Goal: Information Seeking & Learning: Learn about a topic

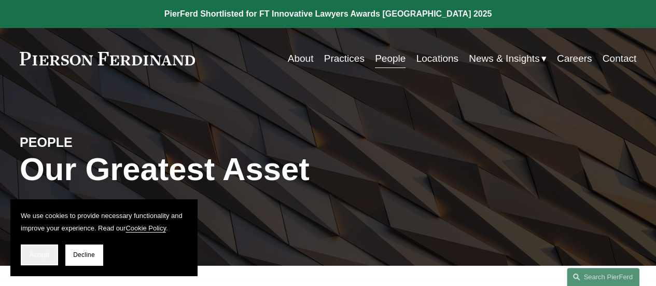
click at [46, 249] on button "Accept" at bounding box center [39, 254] width 37 height 21
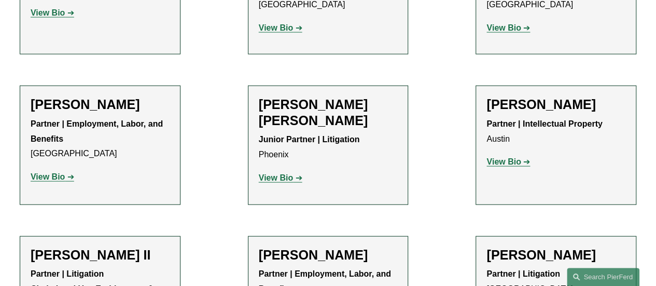
scroll to position [1141, 0]
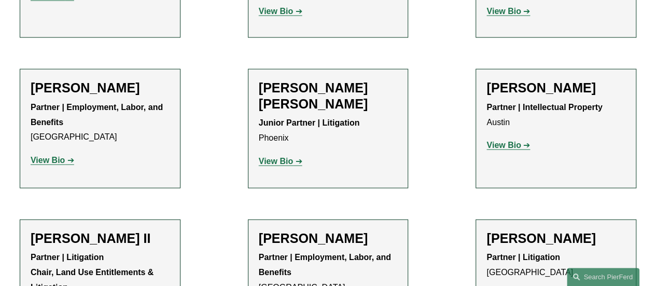
click at [53, 156] on strong "View Bio" at bounding box center [48, 160] width 34 height 9
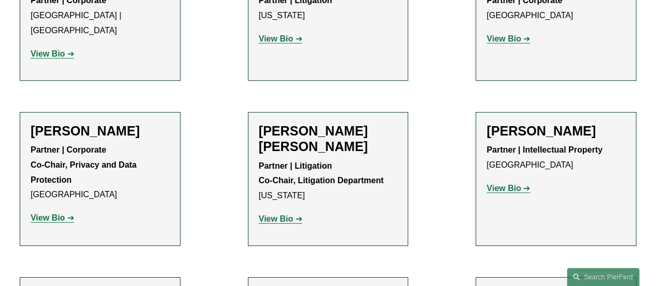
scroll to position [1659, 0]
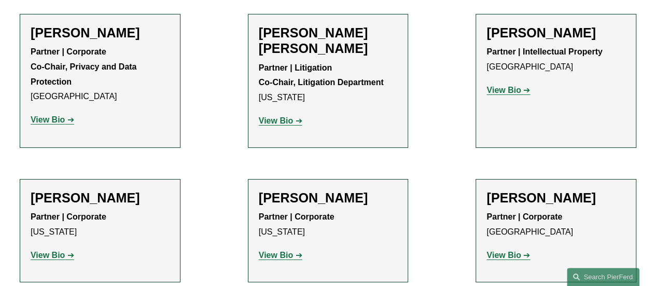
click at [503, 250] on strong "View Bio" at bounding box center [503, 254] width 34 height 9
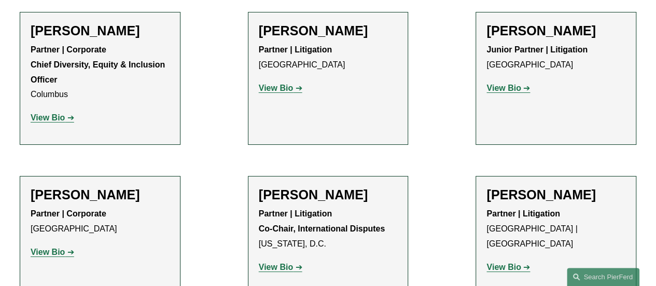
scroll to position [1971, 0]
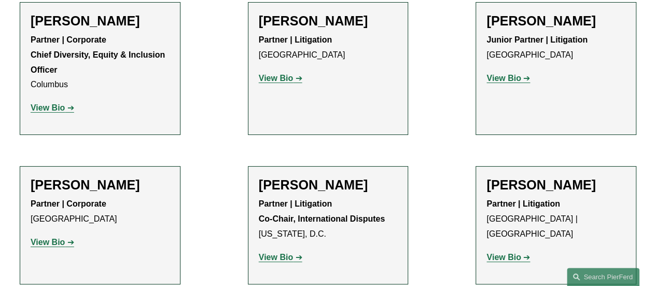
click at [60, 237] on strong "View Bio" at bounding box center [48, 241] width 34 height 9
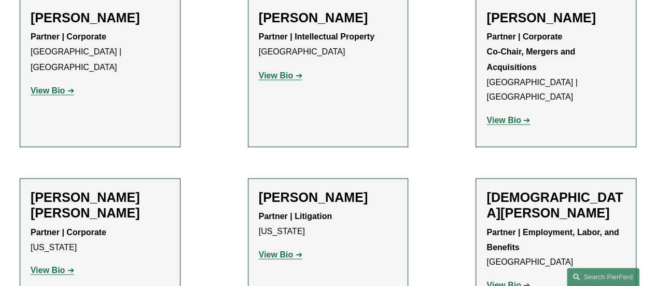
scroll to position [2904, 0]
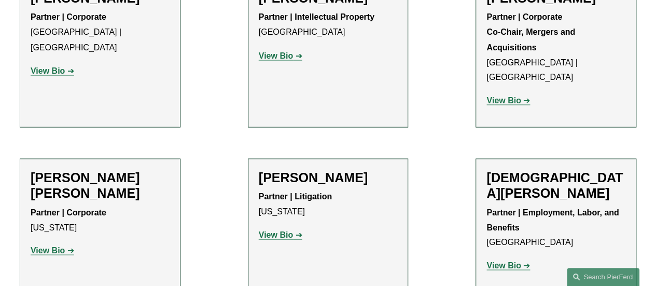
click at [507, 258] on p "View Bio" at bounding box center [555, 265] width 139 height 15
click at [507, 260] on strong "View Bio" at bounding box center [503, 264] width 34 height 9
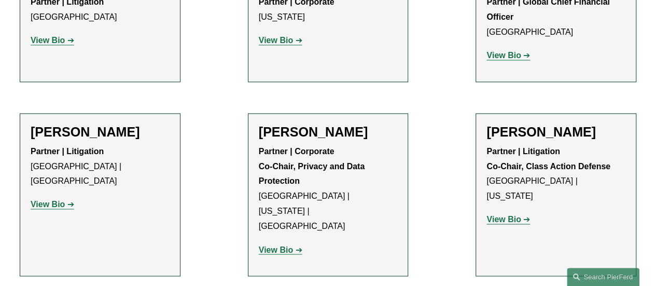
scroll to position [8660, 0]
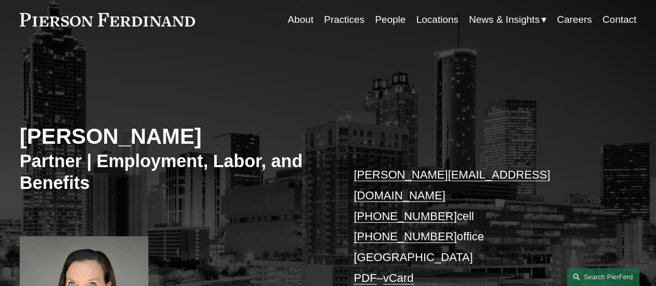
scroll to position [156, 0]
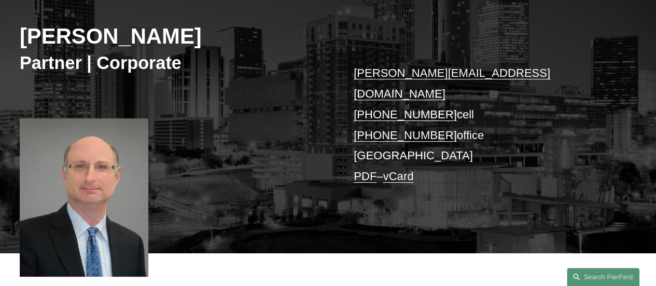
scroll to position [156, 0]
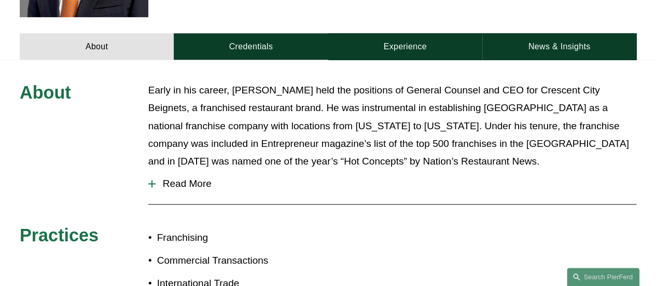
scroll to position [259, 0]
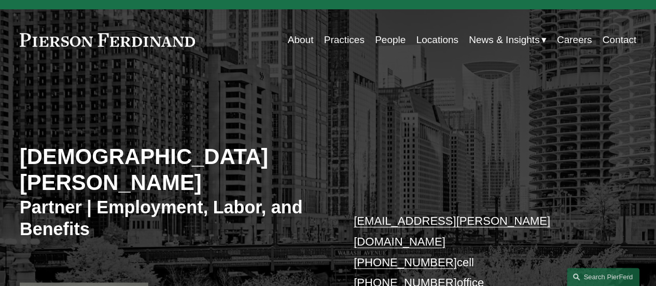
scroll to position [207, 0]
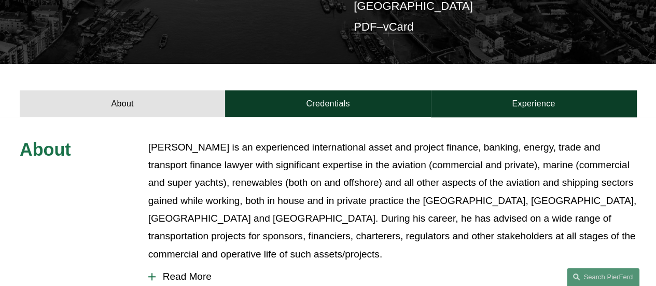
scroll to position [259, 0]
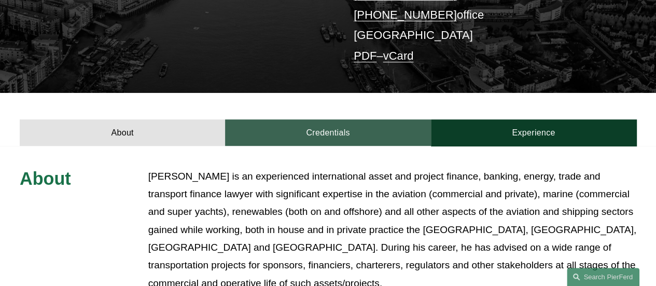
click at [329, 122] on link "Credentials" at bounding box center [327, 132] width 205 height 26
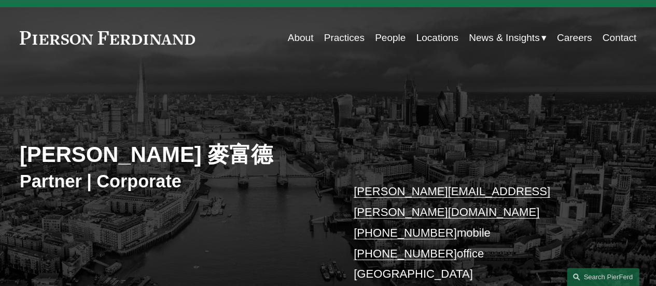
scroll to position [0, 0]
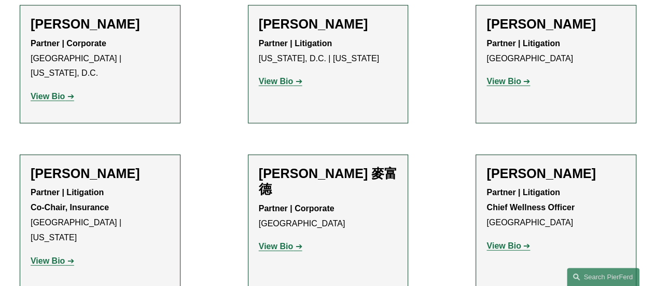
scroll to position [9127, 0]
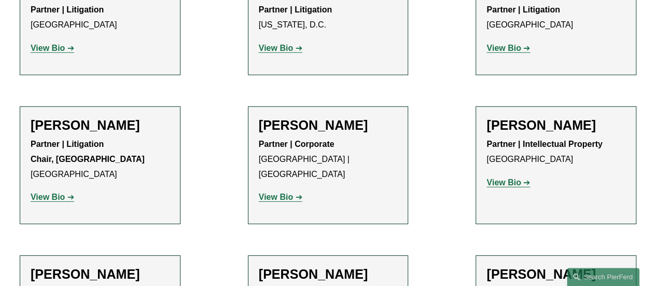
scroll to position [11305, 0]
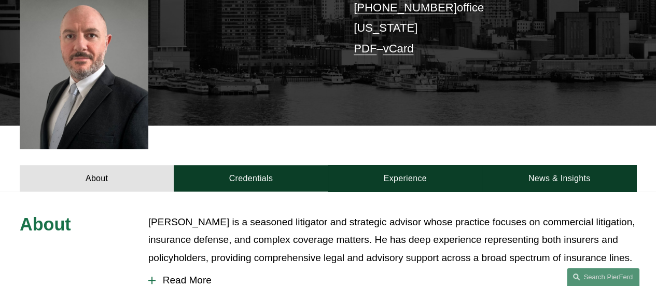
scroll to position [311, 0]
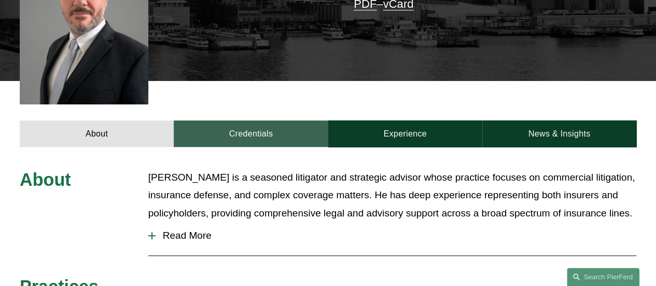
click at [237, 120] on link "Credentials" at bounding box center [251, 133] width 154 height 26
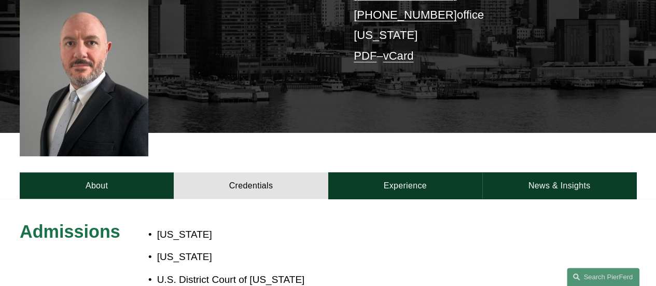
scroll to position [207, 0]
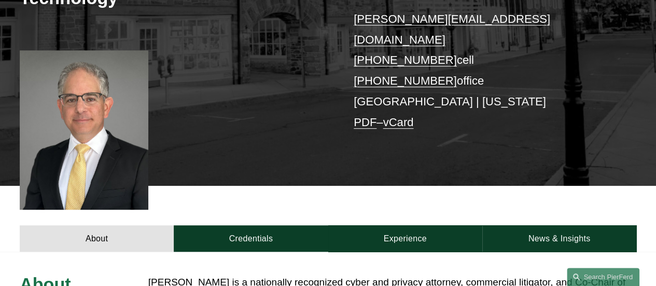
scroll to position [259, 0]
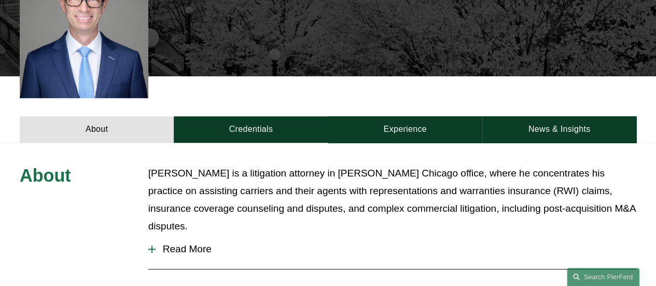
scroll to position [363, 0]
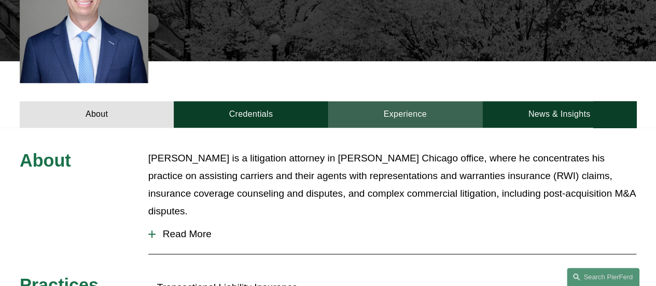
click at [401, 101] on link "Experience" at bounding box center [405, 114] width 154 height 26
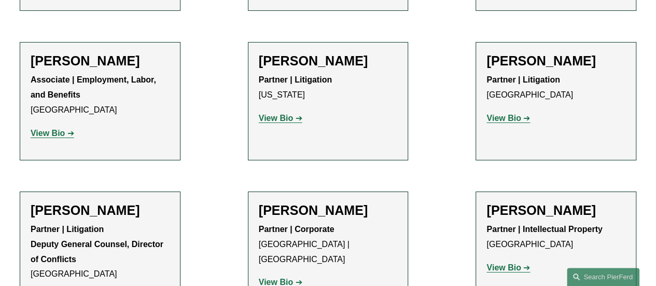
scroll to position [11667, 0]
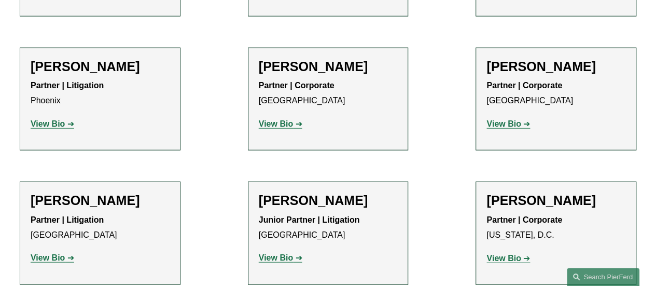
scroll to position [12964, 0]
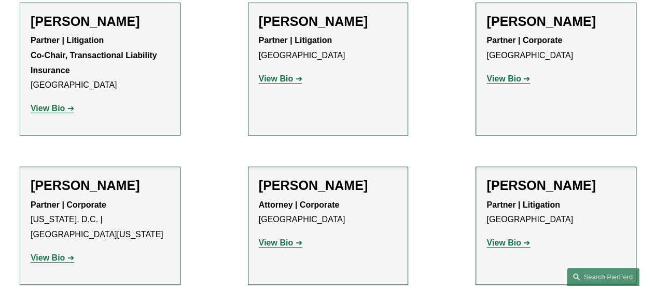
scroll to position [3814, 0]
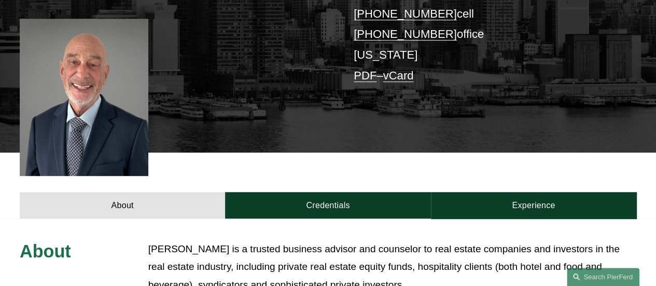
scroll to position [259, 0]
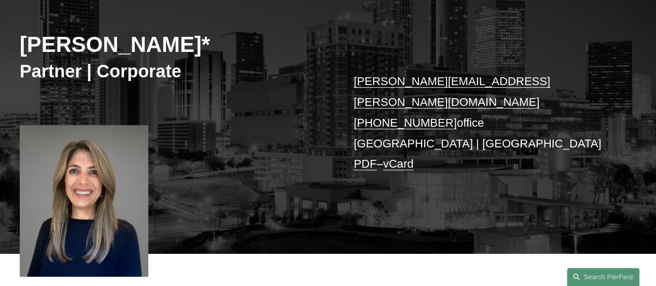
scroll to position [104, 0]
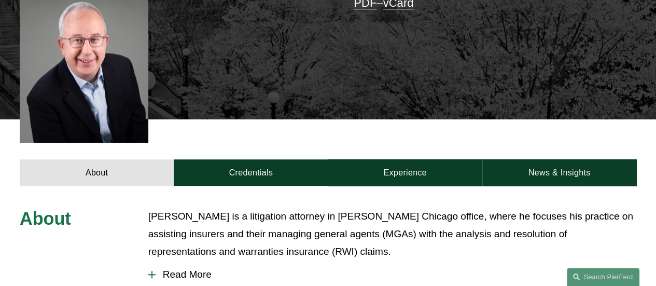
scroll to position [311, 0]
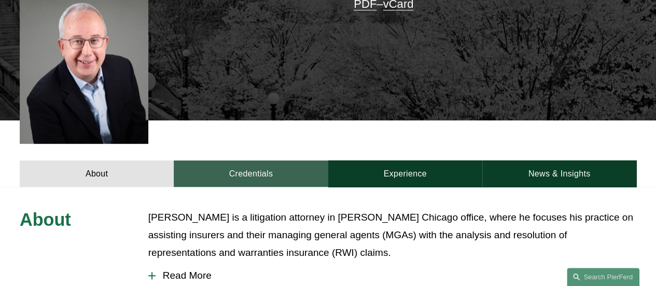
click at [227, 160] on link "Credentials" at bounding box center [251, 173] width 154 height 26
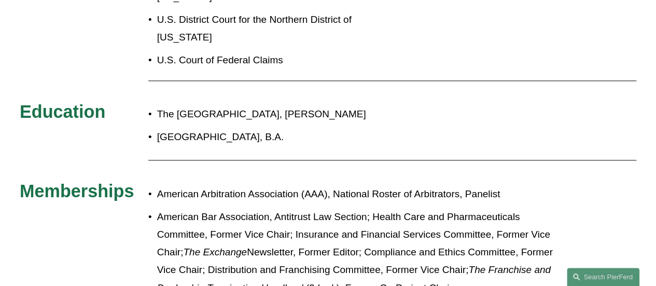
scroll to position [570, 0]
